Goal: Information Seeking & Learning: Learn about a topic

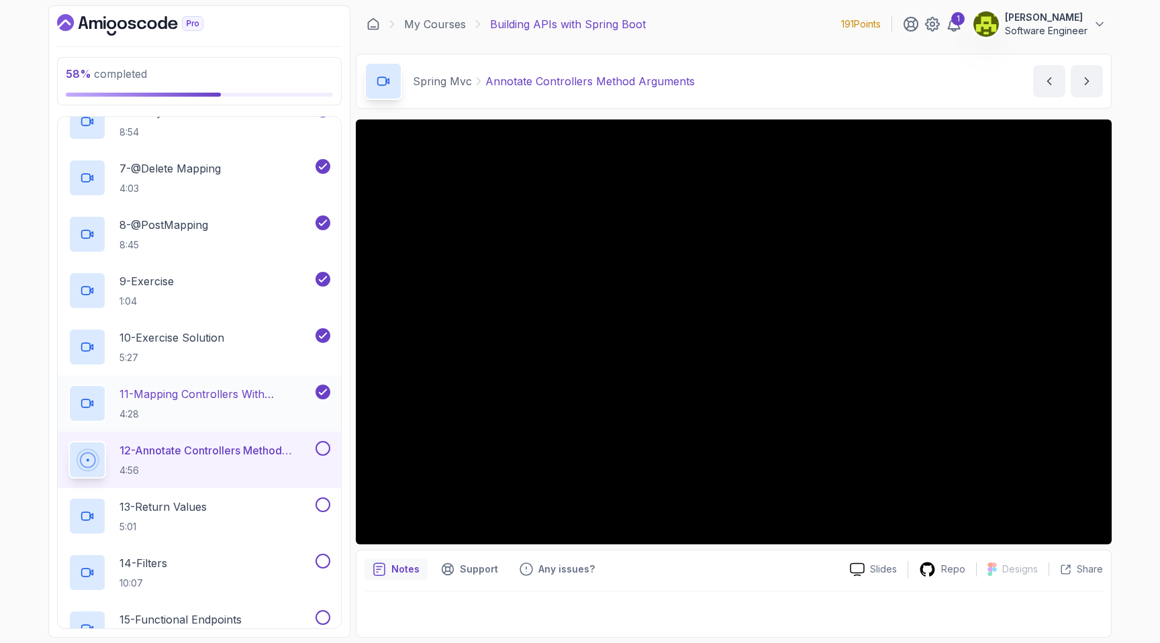
scroll to position [639, 0]
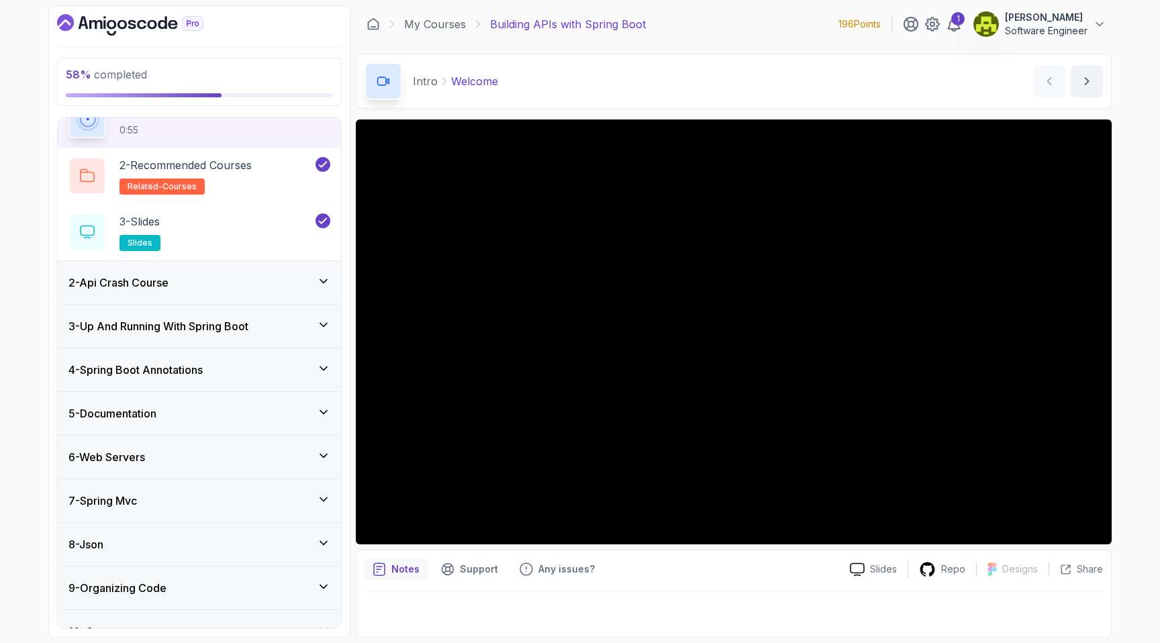
scroll to position [85, 0]
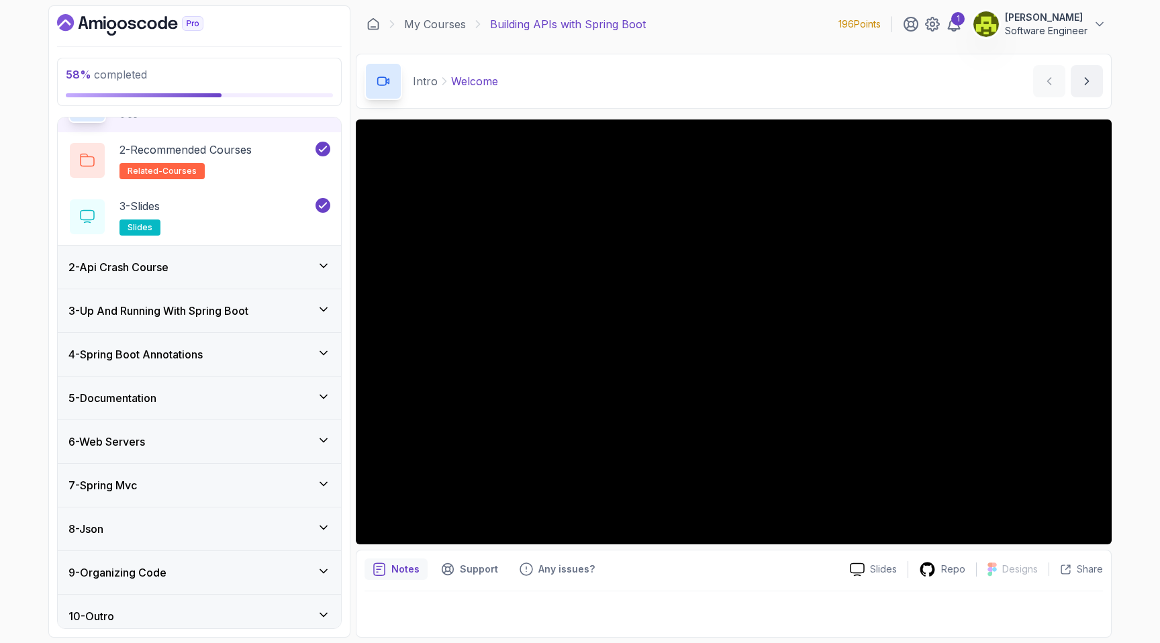
click at [145, 448] on h3 "6 - Web Servers" at bounding box center [106, 442] width 77 height 16
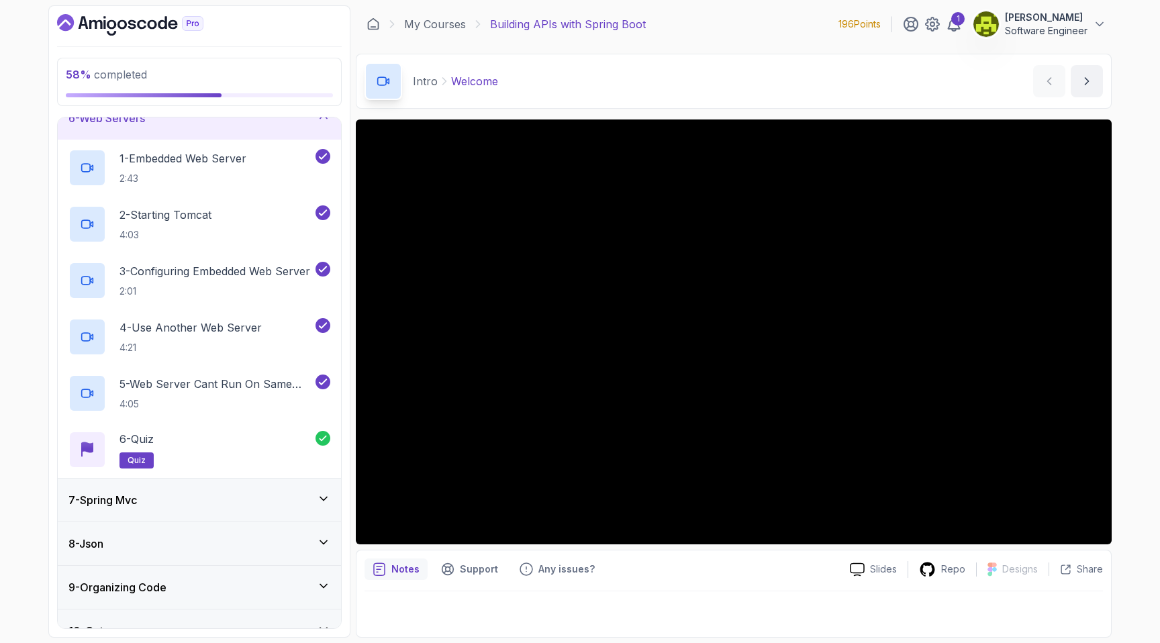
scroll to position [262, 0]
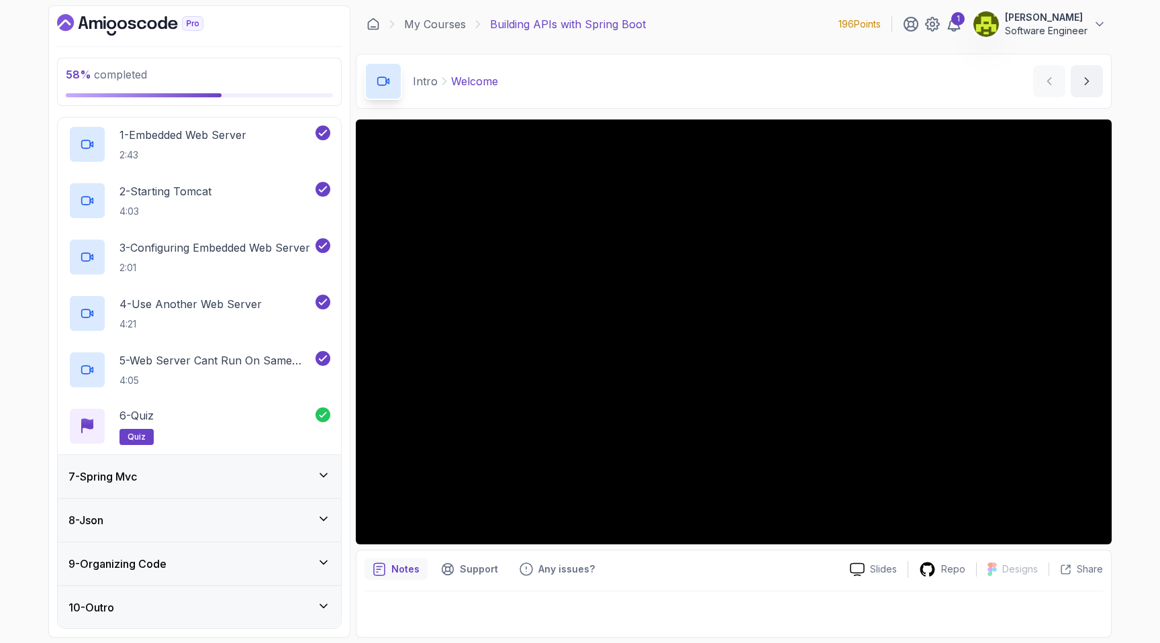
click at [211, 459] on div "7 - Spring Mvc" at bounding box center [199, 476] width 283 height 43
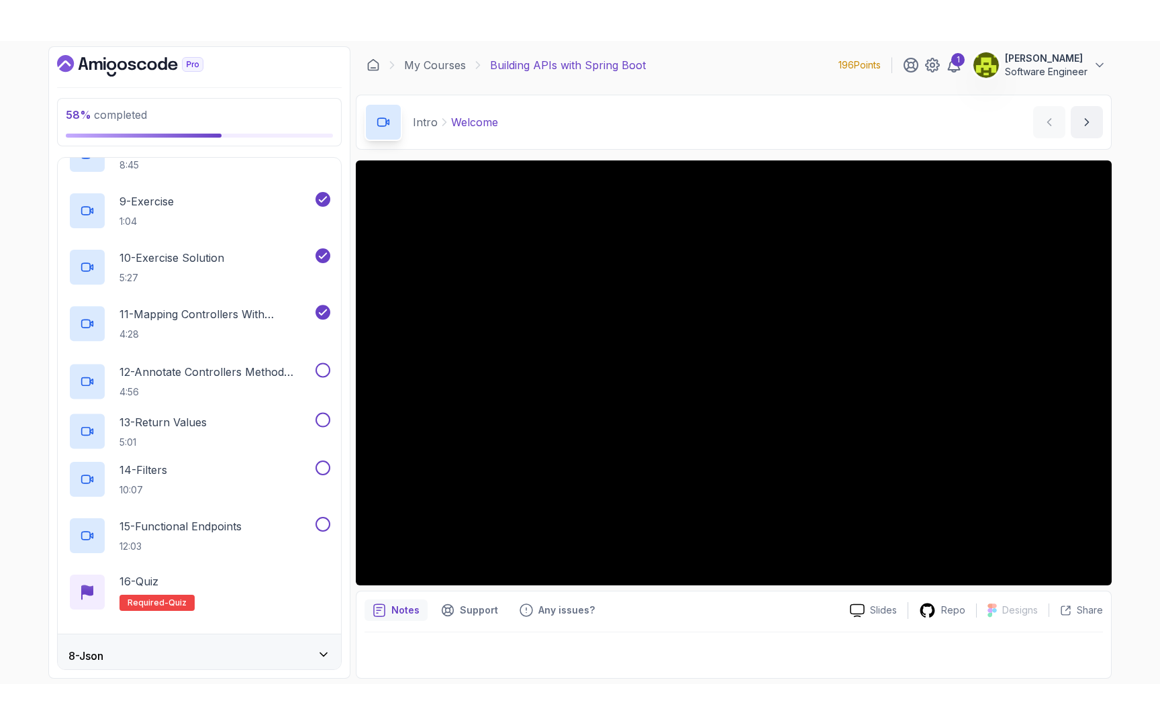
scroll to position [753, 0]
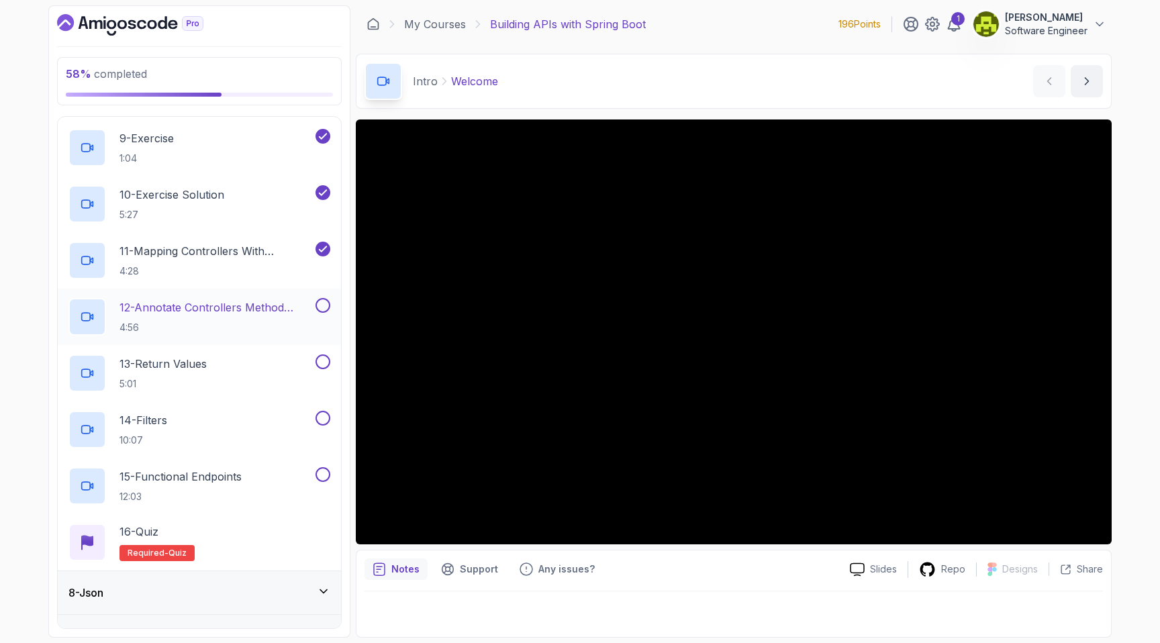
click at [225, 324] on p "4:56" at bounding box center [215, 327] width 193 height 13
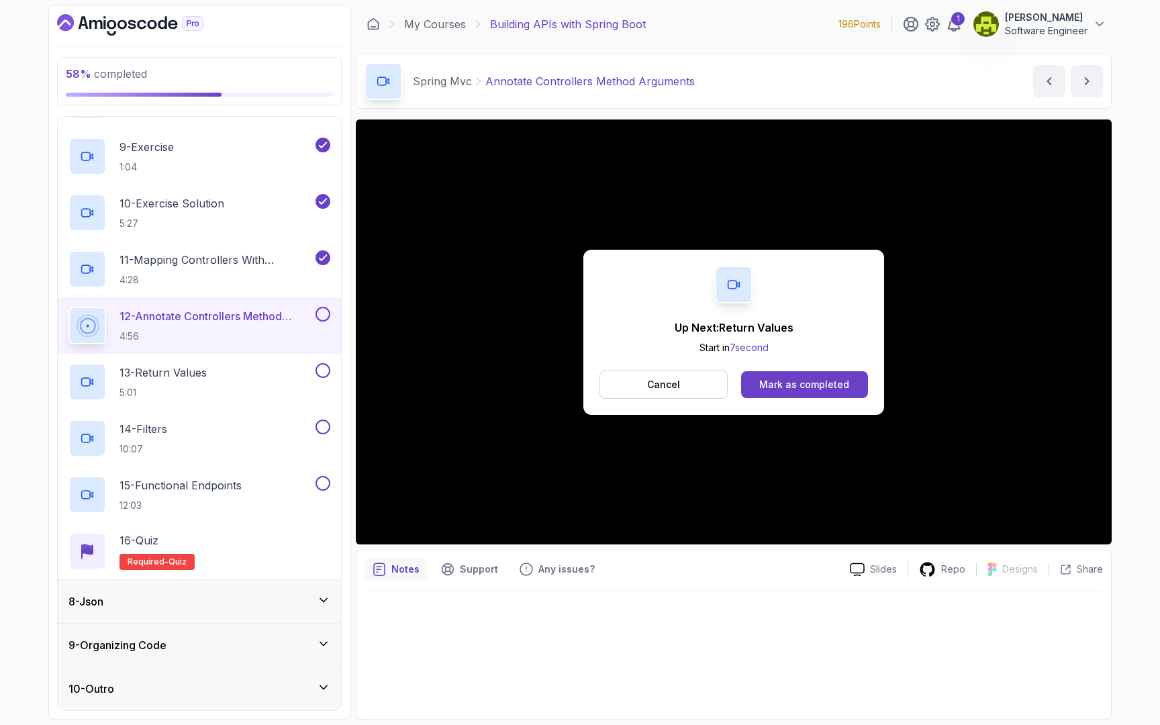
scroll to position [753, 0]
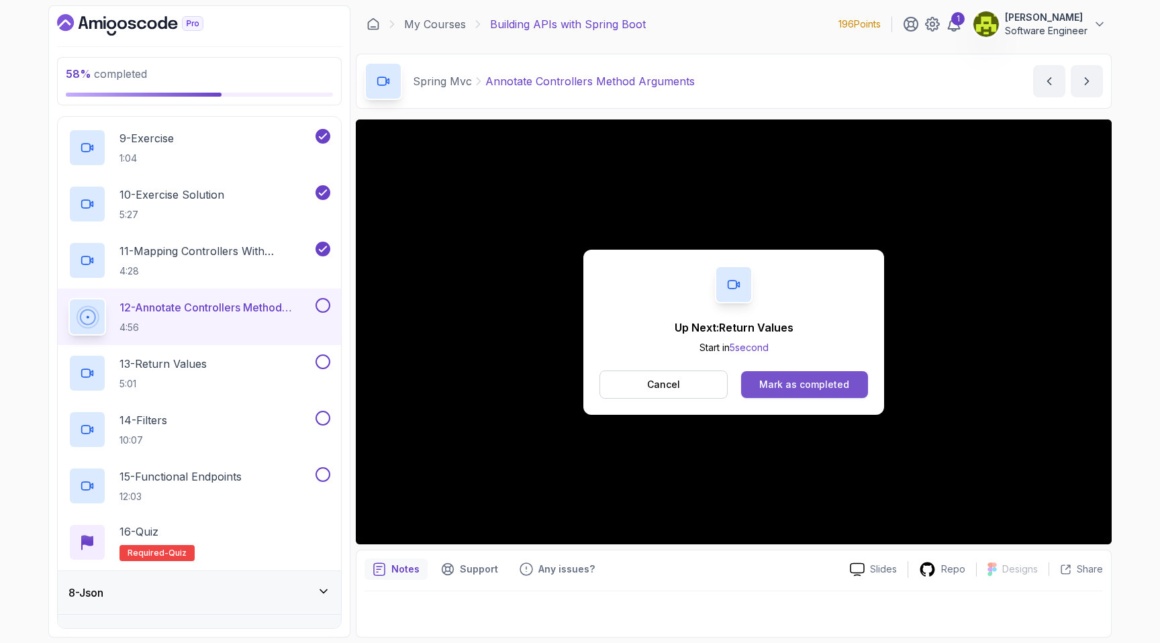
click at [820, 380] on div "Mark as completed" at bounding box center [804, 384] width 90 height 13
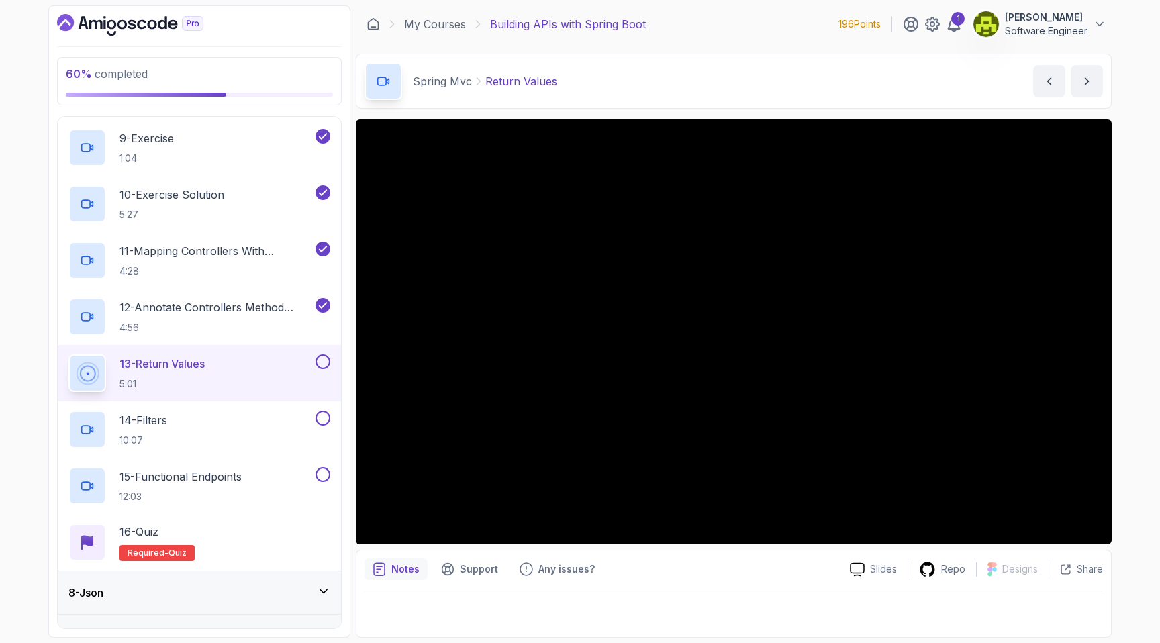
scroll to position [744, 0]
